Goal: Task Accomplishment & Management: Manage account settings

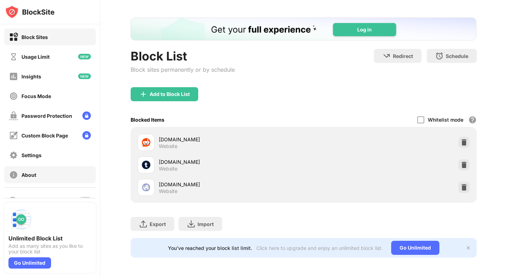
scroll to position [32, 0]
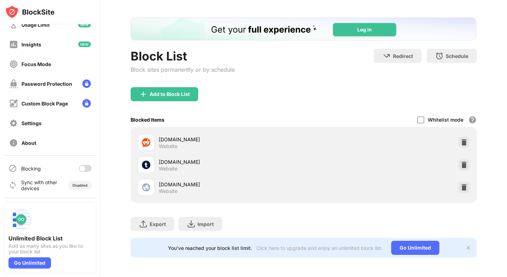
click at [87, 168] on div at bounding box center [85, 168] width 13 height 7
click at [468, 165] on div at bounding box center [463, 165] width 11 height 11
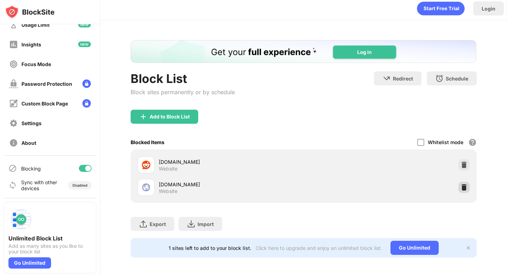
click at [464, 183] on div at bounding box center [463, 187] width 11 height 11
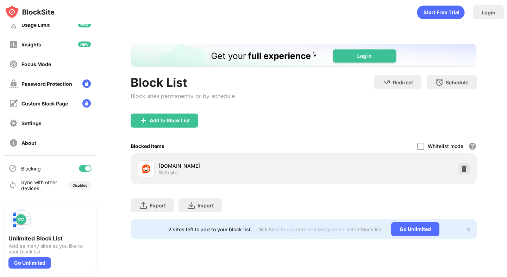
scroll to position [0, 0]
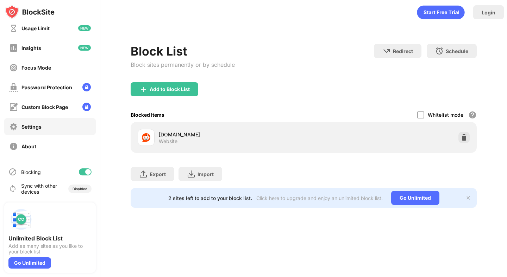
scroll to position [32, 0]
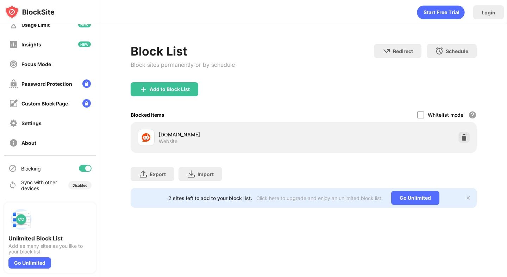
click at [88, 168] on div at bounding box center [88, 169] width 6 height 6
click at [87, 165] on div at bounding box center [85, 168] width 13 height 7
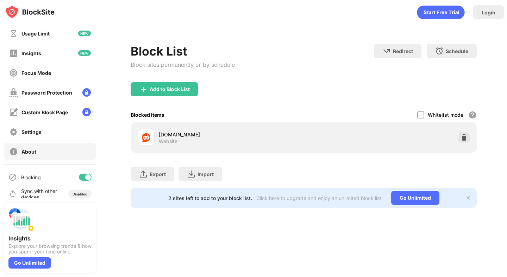
scroll to position [24, 0]
click at [87, 176] on div at bounding box center [88, 177] width 6 height 6
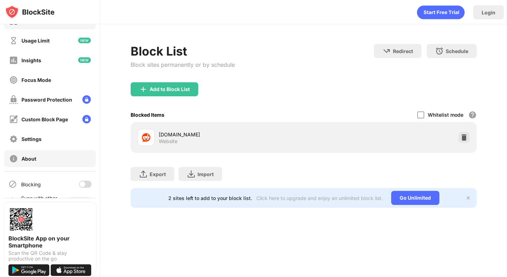
scroll to position [27, 0]
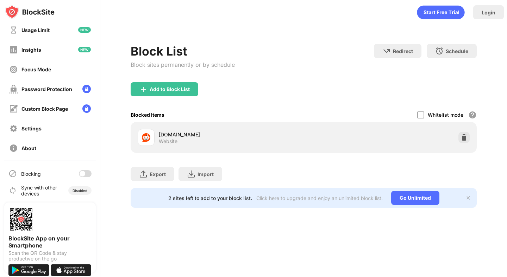
click at [82, 176] on div at bounding box center [83, 174] width 6 height 6
click at [86, 172] on div at bounding box center [88, 174] width 6 height 6
click at [84, 177] on div at bounding box center [85, 173] width 13 height 7
click at [85, 175] on div at bounding box center [85, 173] width 13 height 7
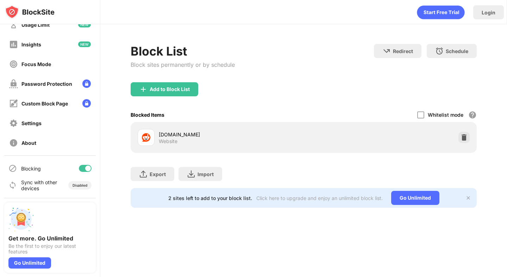
scroll to position [32, 0]
click at [88, 167] on div at bounding box center [88, 169] width 6 height 6
click at [87, 168] on div at bounding box center [85, 168] width 13 height 7
